Goal: Task Accomplishment & Management: Manage account settings

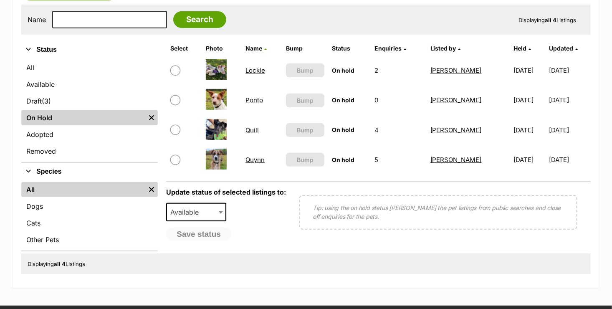
click at [248, 99] on link "Ponto" at bounding box center [255, 100] width 18 height 8
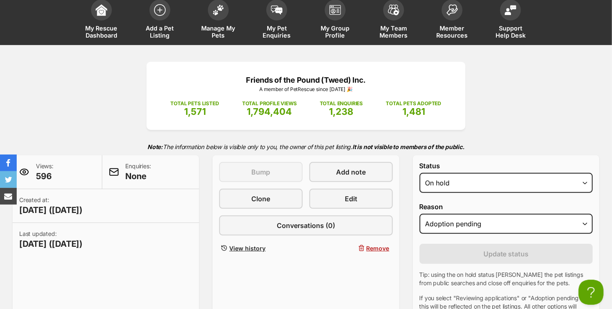
scroll to position [42, 0]
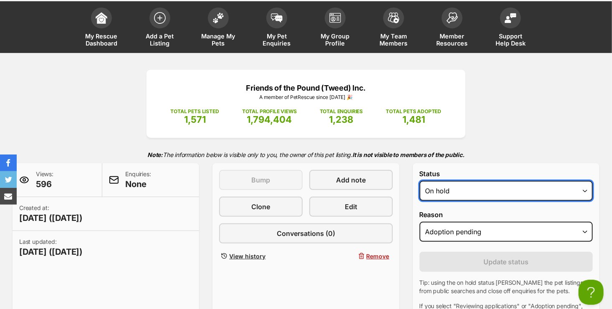
click at [587, 186] on select "Draft Available On hold Adopted" at bounding box center [506, 191] width 173 height 20
select select "rehomed"
click at [420, 181] on select "Draft Available On hold Adopted" at bounding box center [506, 191] width 173 height 20
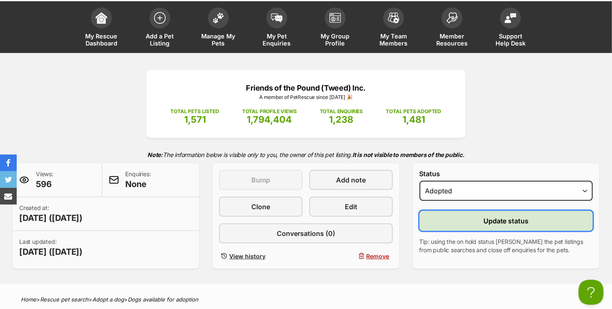
click at [497, 218] on span "Update status" at bounding box center [507, 221] width 46 height 10
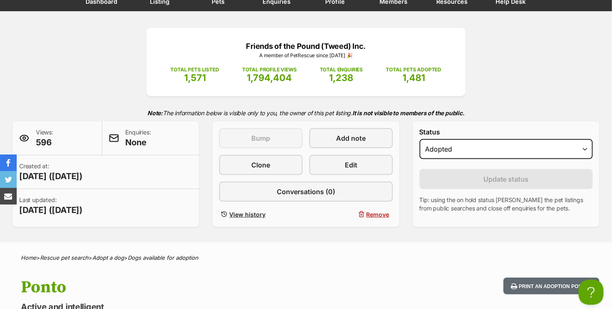
scroll to position [0, 0]
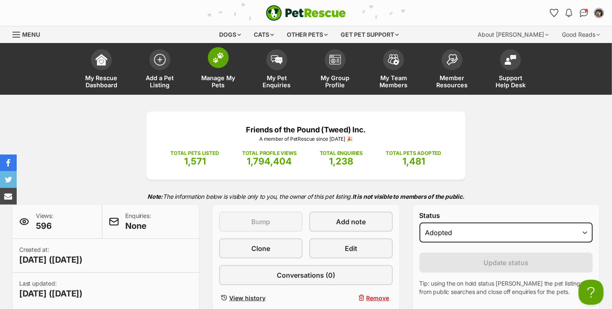
click at [219, 79] on span "Manage My Pets" at bounding box center [219, 81] width 38 height 14
